Goal: Task Accomplishment & Management: Complete application form

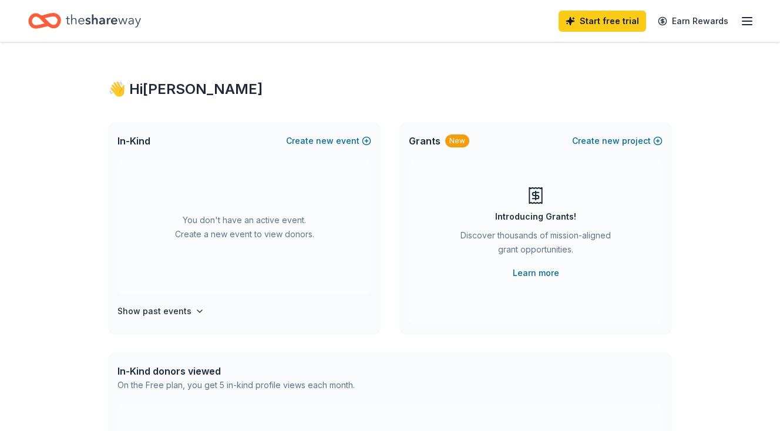
click at [748, 19] on icon "button" at bounding box center [747, 21] width 14 height 14
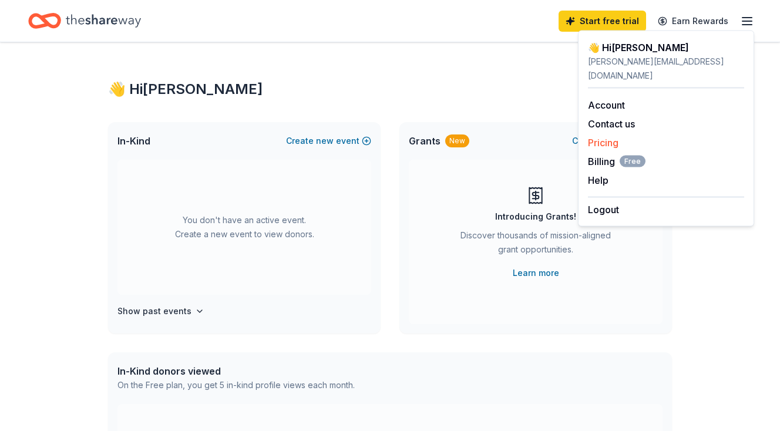
click at [602, 137] on link "Pricing" at bounding box center [603, 143] width 31 height 12
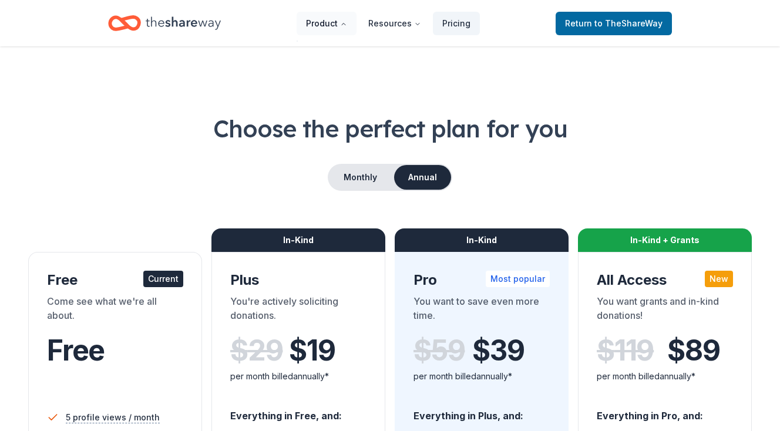
click at [336, 22] on button "Product" at bounding box center [326, 23] width 60 height 23
click at [335, 22] on button "Product" at bounding box center [326, 23] width 60 height 23
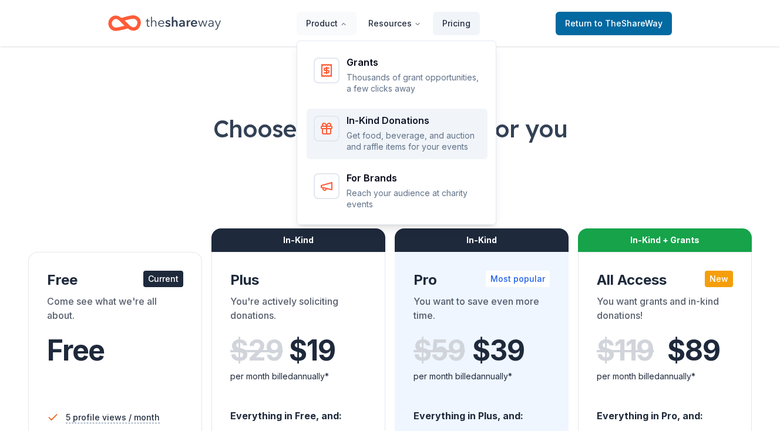
click at [372, 134] on p "Get food, beverage, and auction and raffle items for your events" at bounding box center [413, 141] width 134 height 23
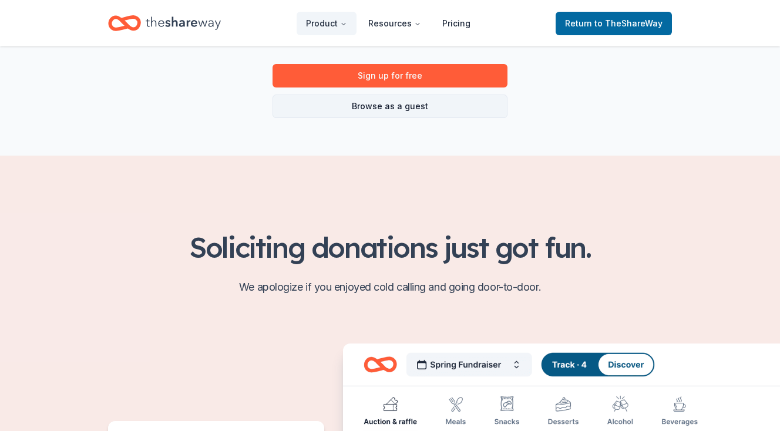
scroll to position [225, 0]
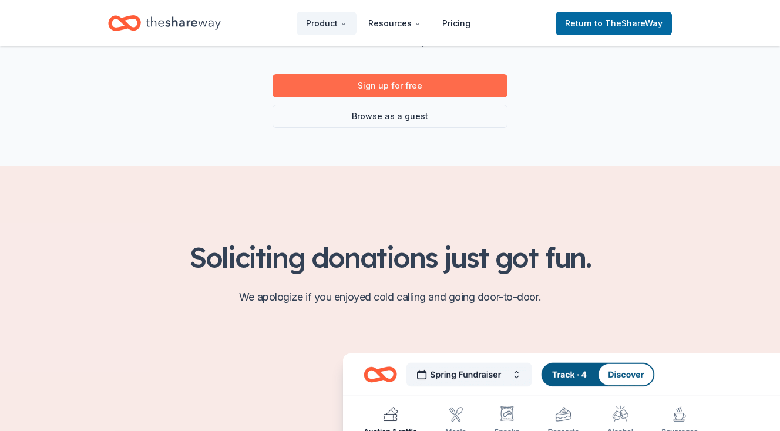
click at [367, 83] on link "Sign up for free" at bounding box center [389, 85] width 235 height 23
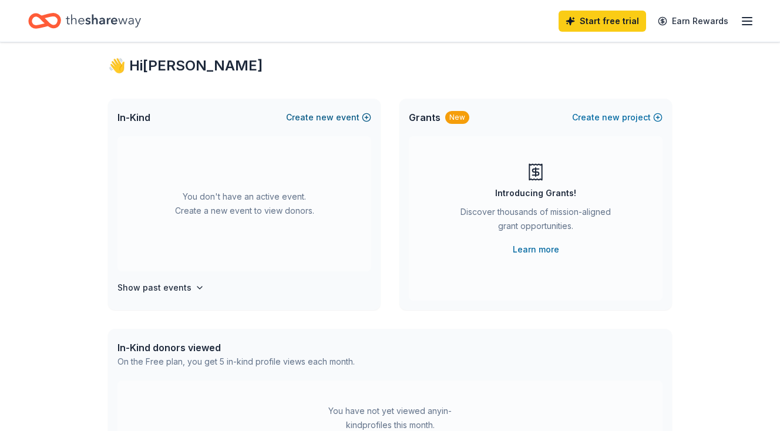
scroll to position [25, 0]
click at [326, 117] on span "new" at bounding box center [325, 116] width 18 height 14
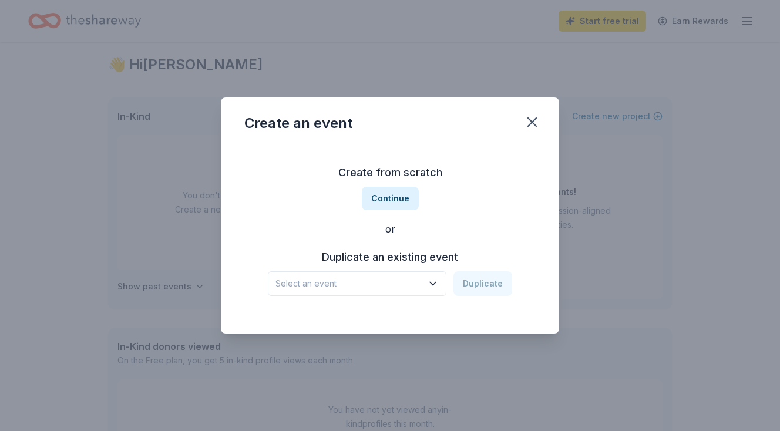
click at [444, 282] on button "Select an event" at bounding box center [357, 283] width 178 height 25
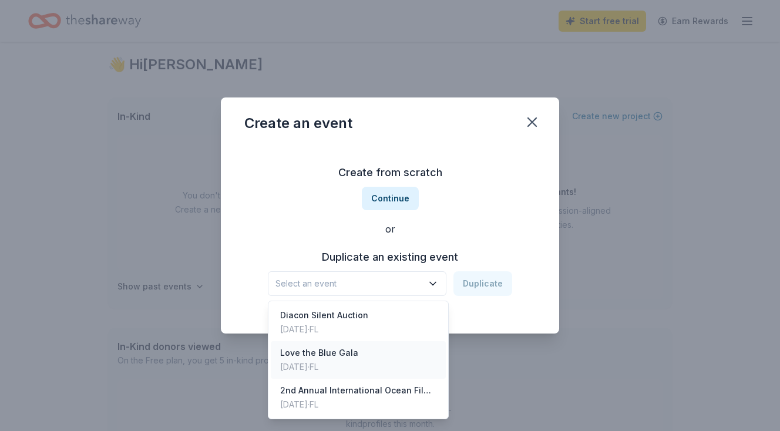
click at [362, 358] on div "Love the Blue Gala Oct 30, 2024 · FL" at bounding box center [358, 360] width 175 height 38
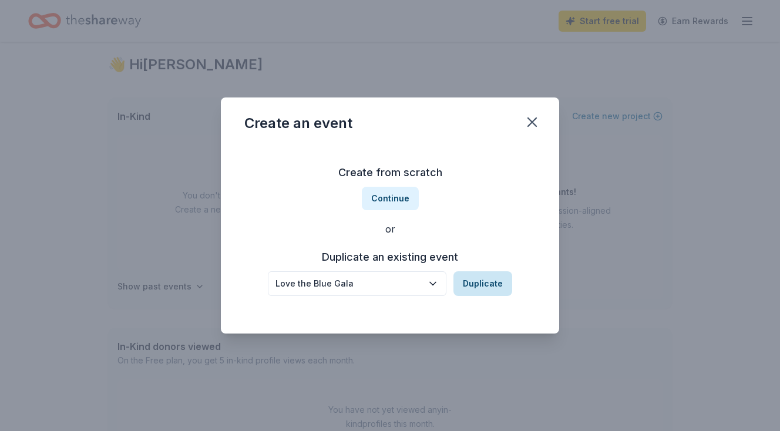
click at [490, 284] on button "Duplicate" at bounding box center [482, 283] width 59 height 25
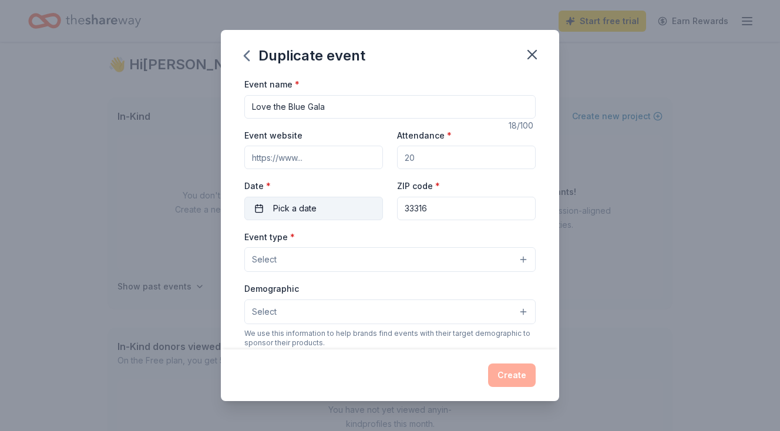
click at [349, 209] on button "Pick a date" at bounding box center [313, 208] width 139 height 23
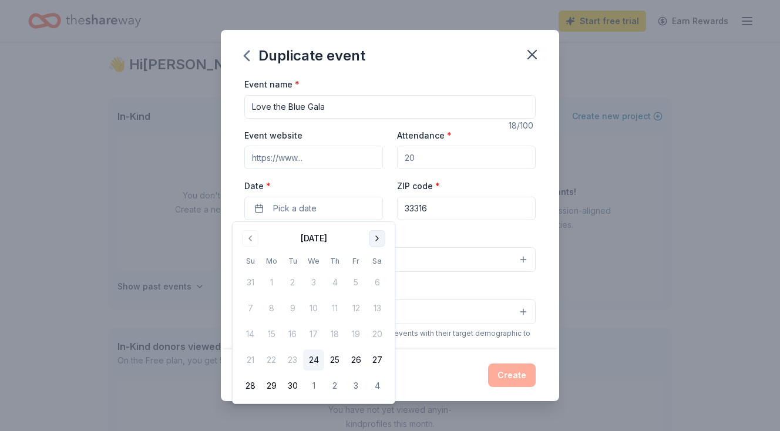
click at [373, 236] on button "Go to next month" at bounding box center [377, 238] width 16 height 16
click at [311, 389] on button "29" at bounding box center [313, 385] width 21 height 21
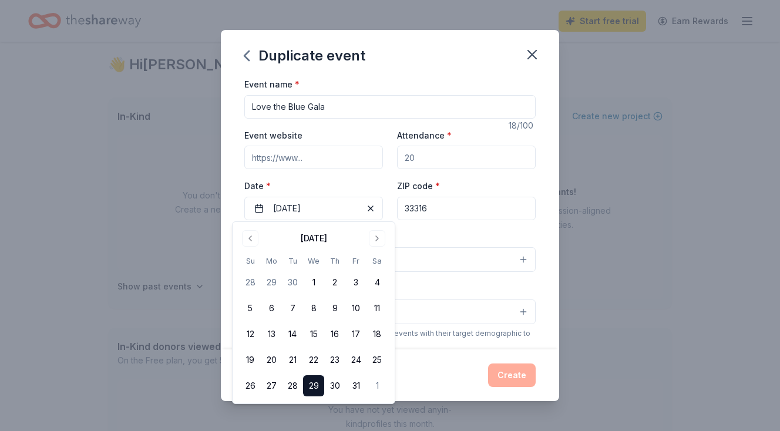
click at [324, 158] on input "Event website" at bounding box center [313, 157] width 139 height 23
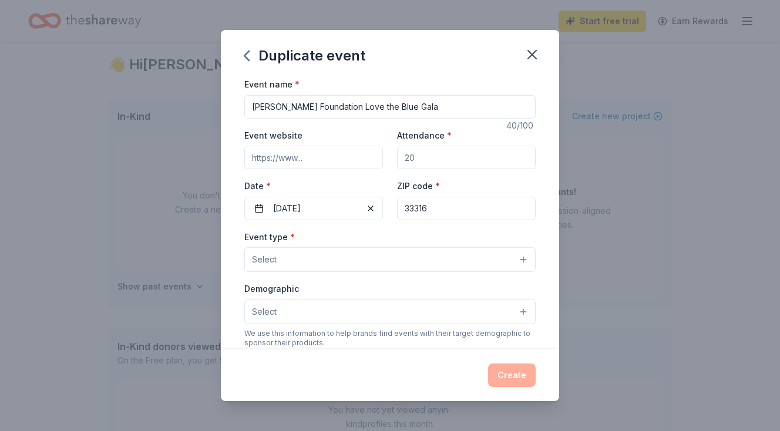
type input "Guy Harvey Foundation Love the Blue Gala"
click at [434, 159] on input "Attendance *" at bounding box center [466, 157] width 139 height 23
type input "250"
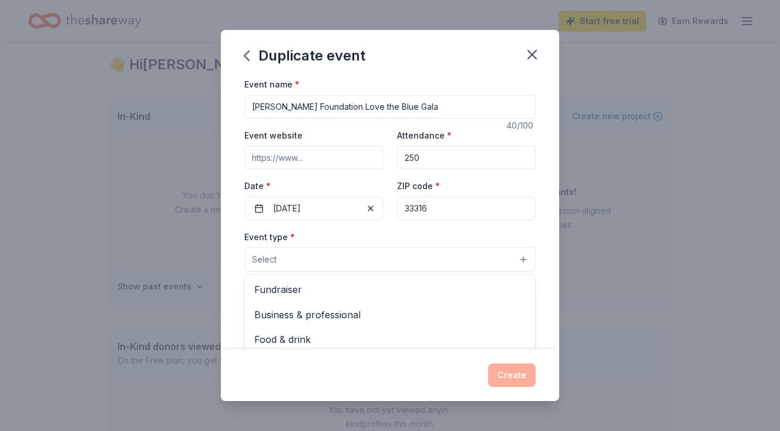
click at [366, 253] on button "Select" at bounding box center [389, 259] width 291 height 25
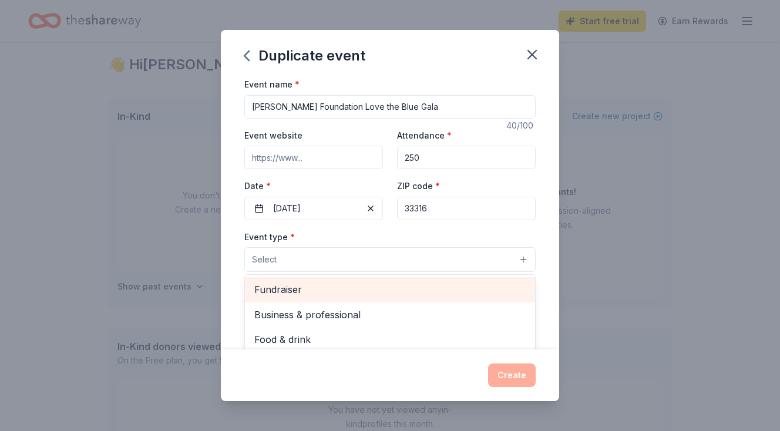
click at [352, 289] on span "Fundraiser" at bounding box center [389, 289] width 271 height 15
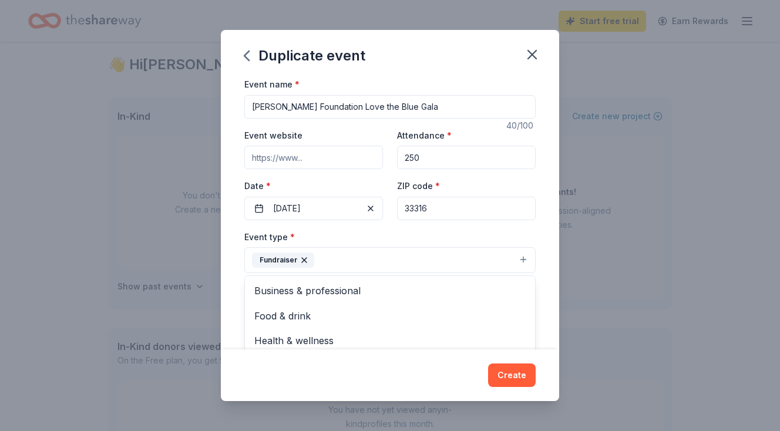
click at [379, 240] on div "Event type * Fundraiser Business & professional Food & drink Health & wellness …" at bounding box center [389, 252] width 291 height 44
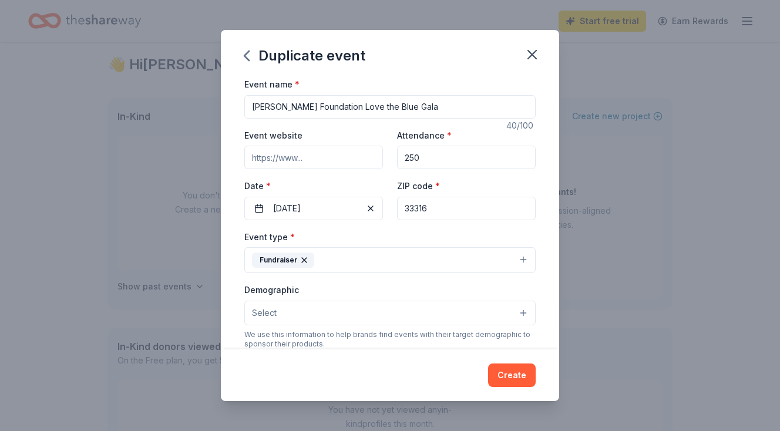
click at [352, 316] on button "Select" at bounding box center [389, 313] width 291 height 25
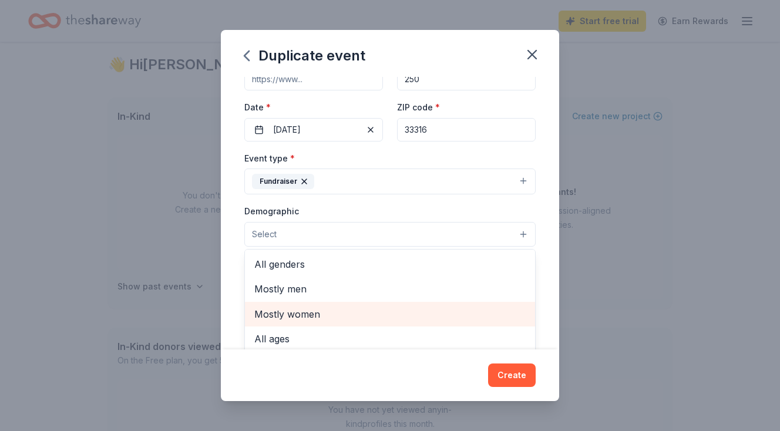
scroll to position [0, 0]
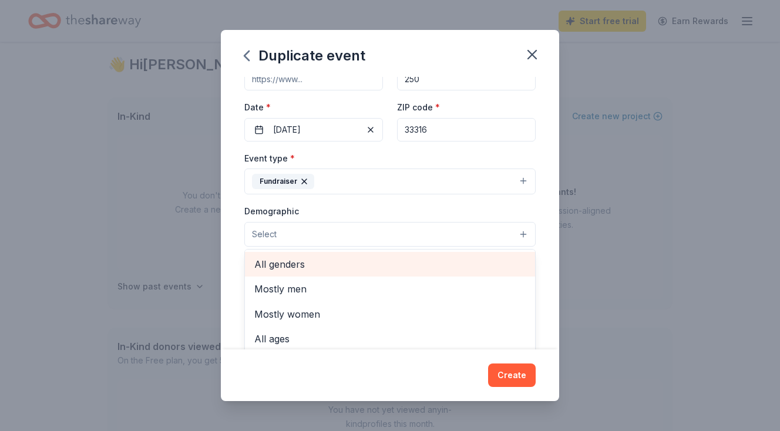
click at [304, 267] on span "All genders" at bounding box center [389, 264] width 271 height 15
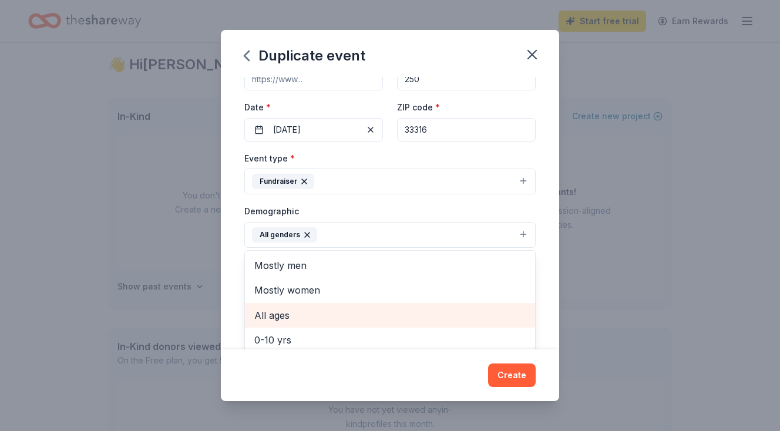
click at [299, 322] on div "All ages" at bounding box center [390, 315] width 290 height 25
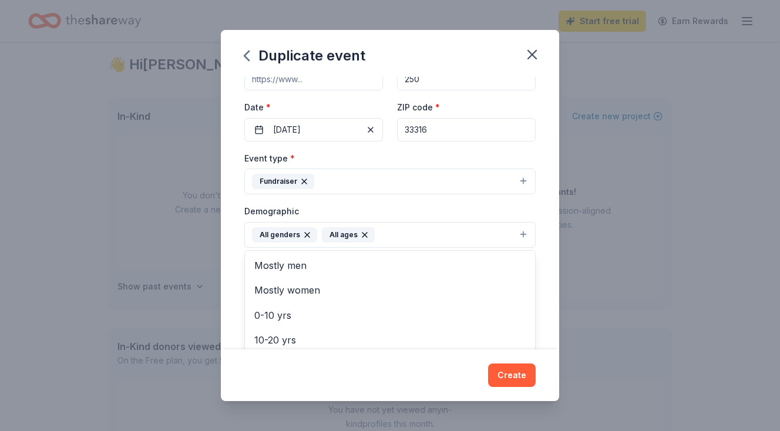
scroll to position [122, 0]
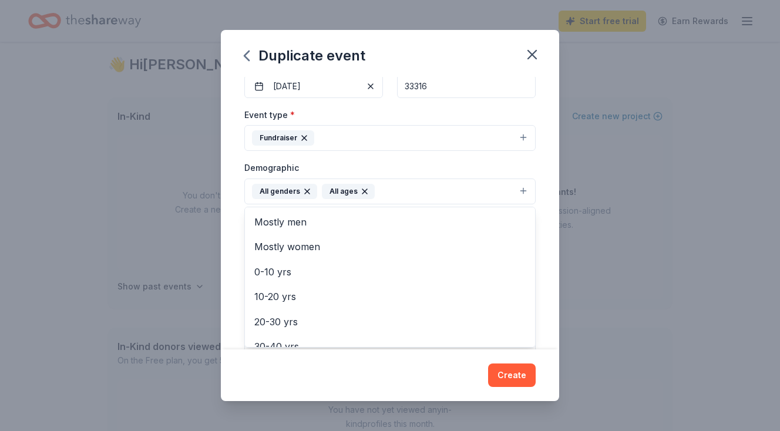
click at [422, 169] on div "Demographic All genders All ages Mostly men Mostly women 0-10 yrs 10-20 yrs 20-…" at bounding box center [389, 182] width 291 height 44
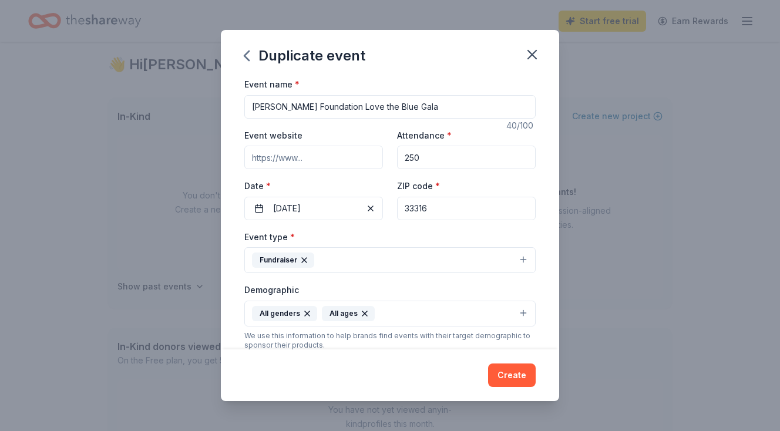
scroll to position [0, 0]
click at [331, 154] on input "Event website" at bounding box center [313, 157] width 139 height 23
click at [508, 377] on button "Create" at bounding box center [512, 374] width 48 height 23
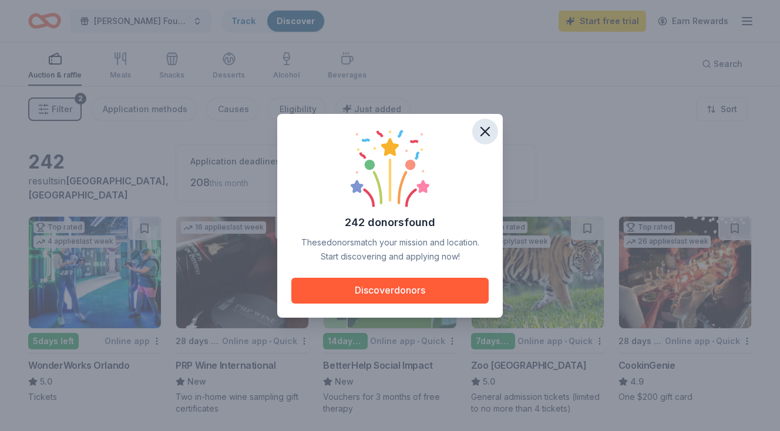
click at [484, 134] on icon "button" at bounding box center [485, 131] width 16 height 16
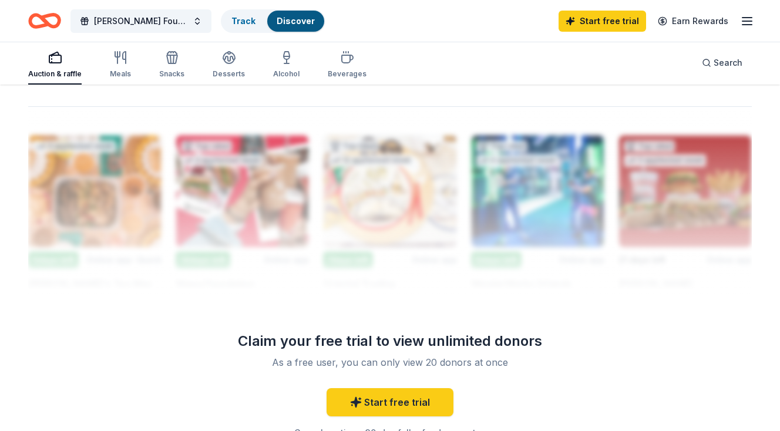
scroll to position [1005, 0]
